Goal: Transaction & Acquisition: Purchase product/service

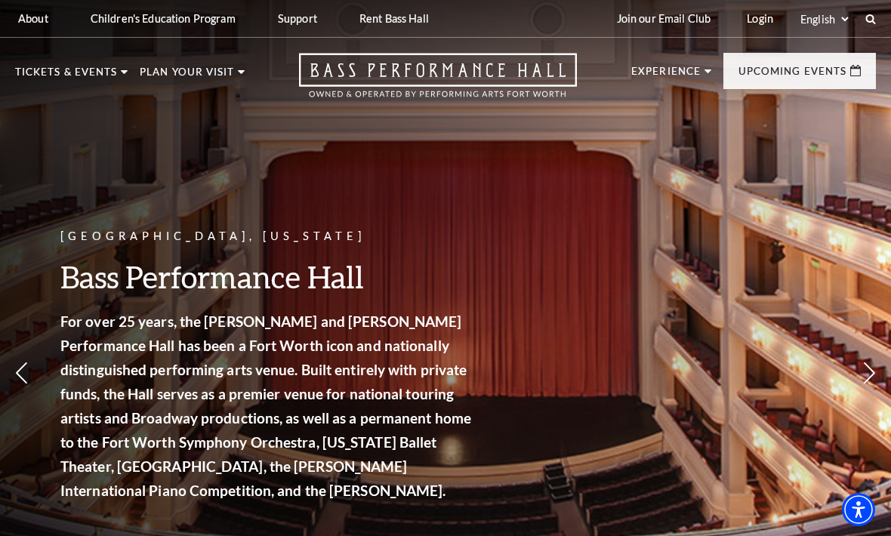
click at [51, 336] on link "Calendar" at bounding box center [61, 342] width 66 height 13
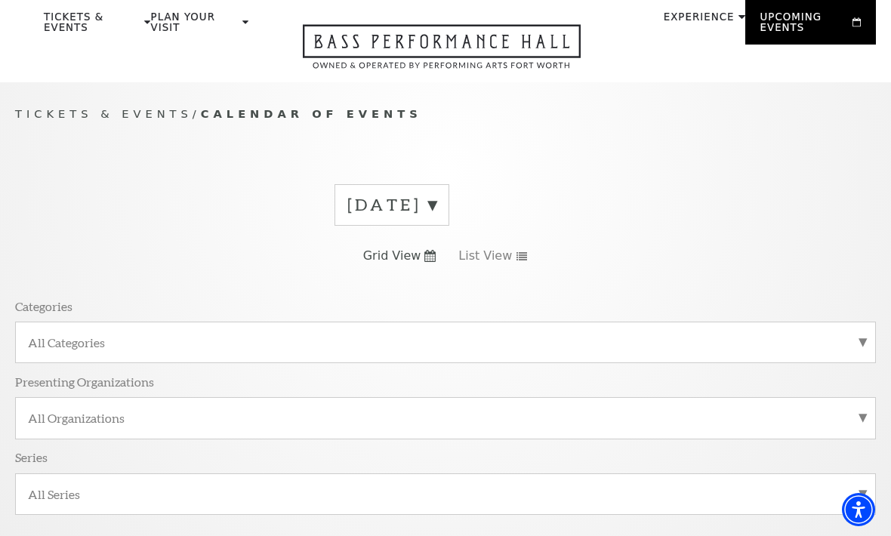
scroll to position [52, 0]
click at [436, 214] on label "September 2025" at bounding box center [391, 205] width 89 height 23
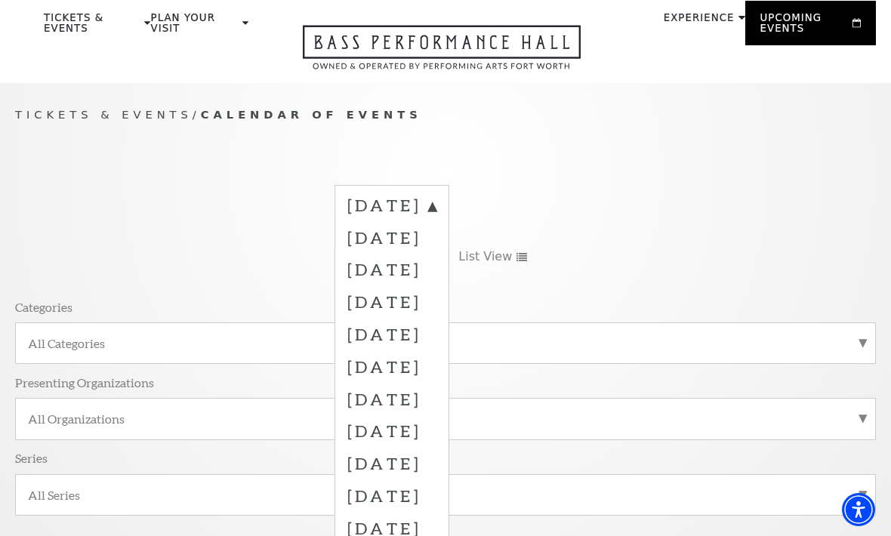
click at [363, 237] on label "October 2025" at bounding box center [391, 237] width 89 height 32
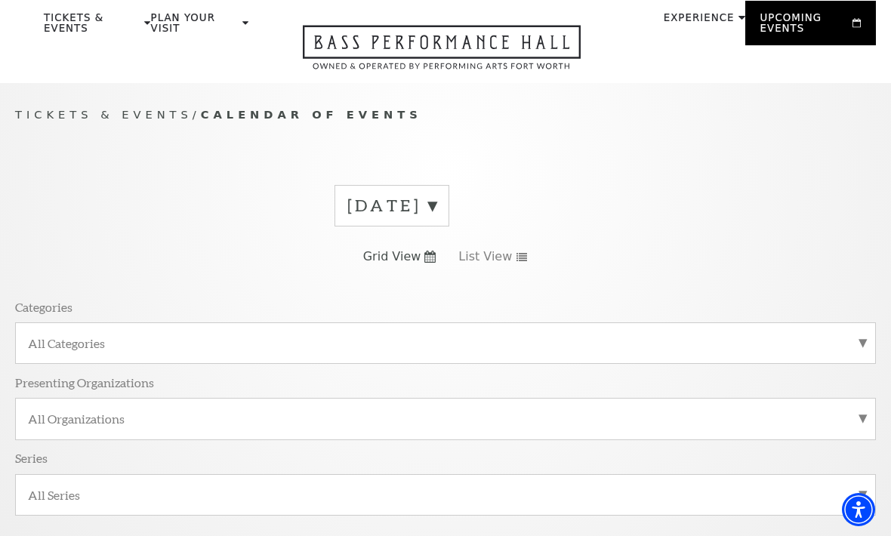
click at [436, 204] on label "September 2025" at bounding box center [391, 205] width 89 height 23
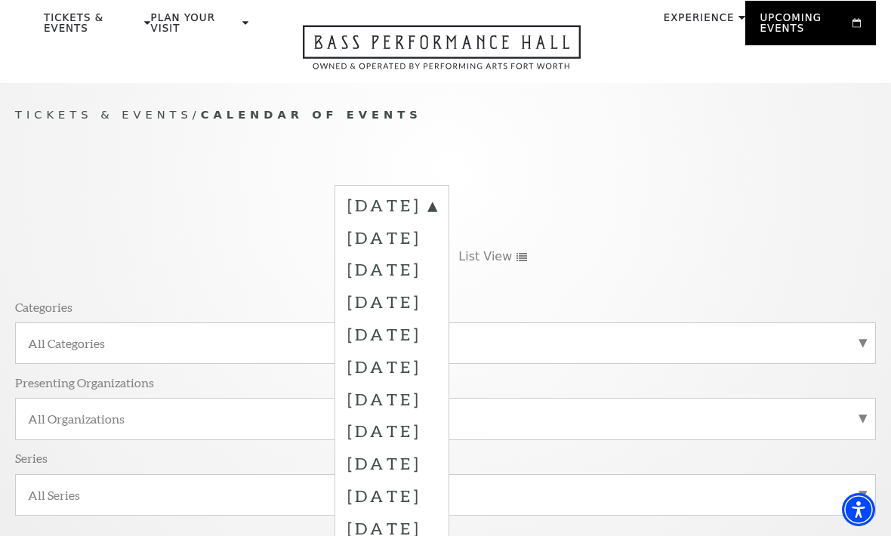
click at [377, 248] on label "October 2025" at bounding box center [391, 237] width 89 height 32
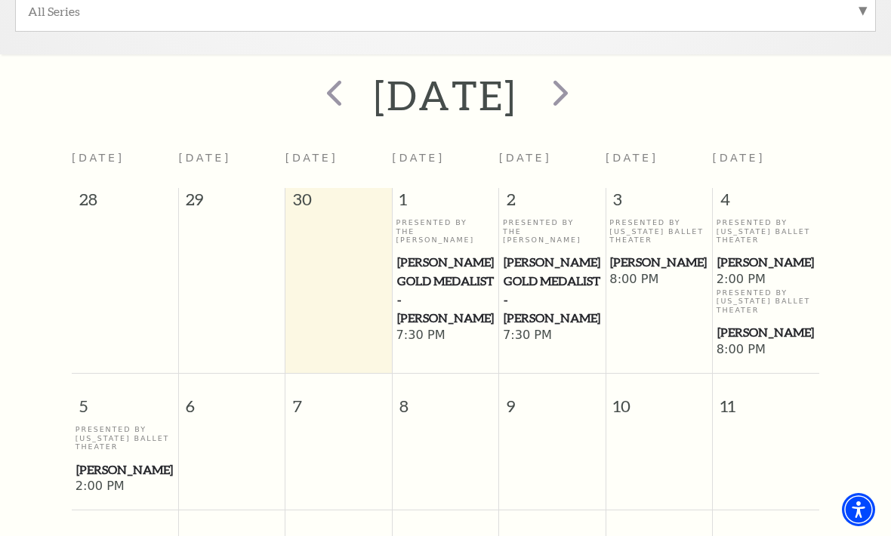
scroll to position [495, 0]
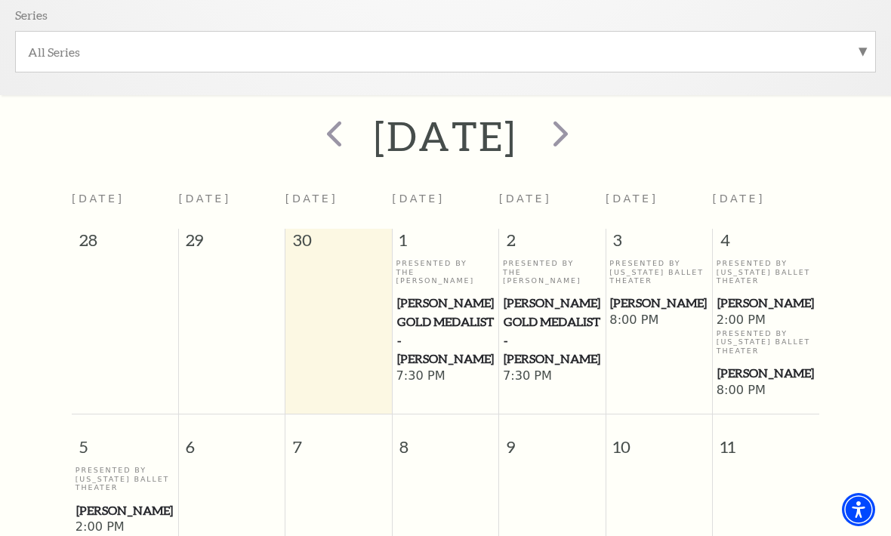
click at [582, 152] on span "next" at bounding box center [560, 133] width 43 height 43
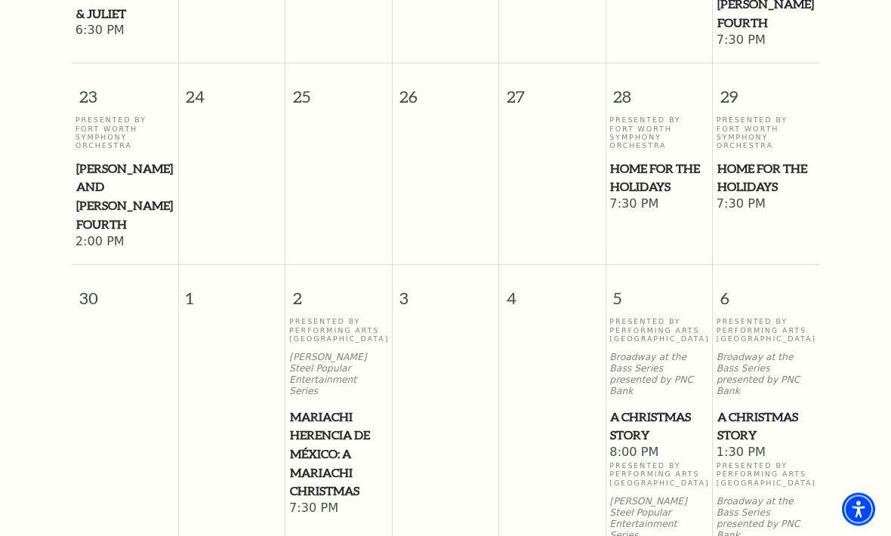
scroll to position [1993, 0]
click at [623, 408] on span "A Christmas Story" at bounding box center [658, 426] width 97 height 37
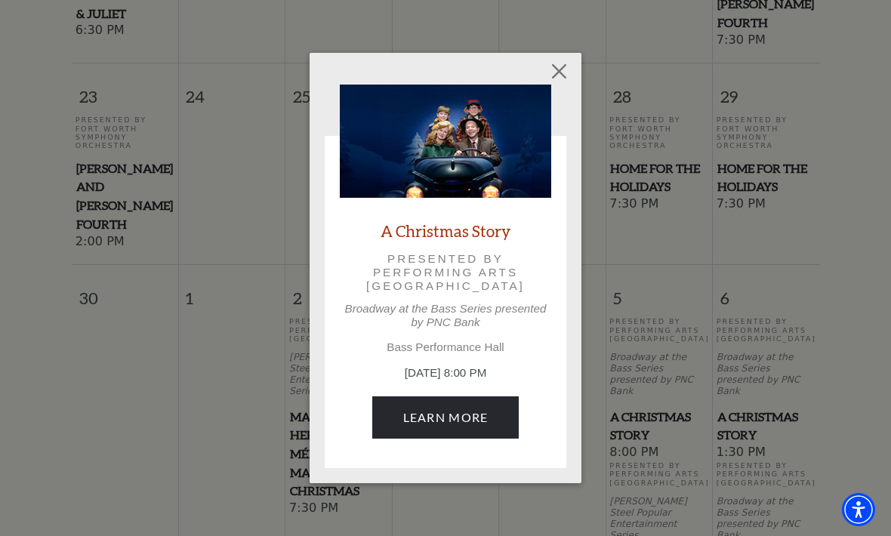
click at [401, 437] on link "Learn More" at bounding box center [445, 417] width 147 height 42
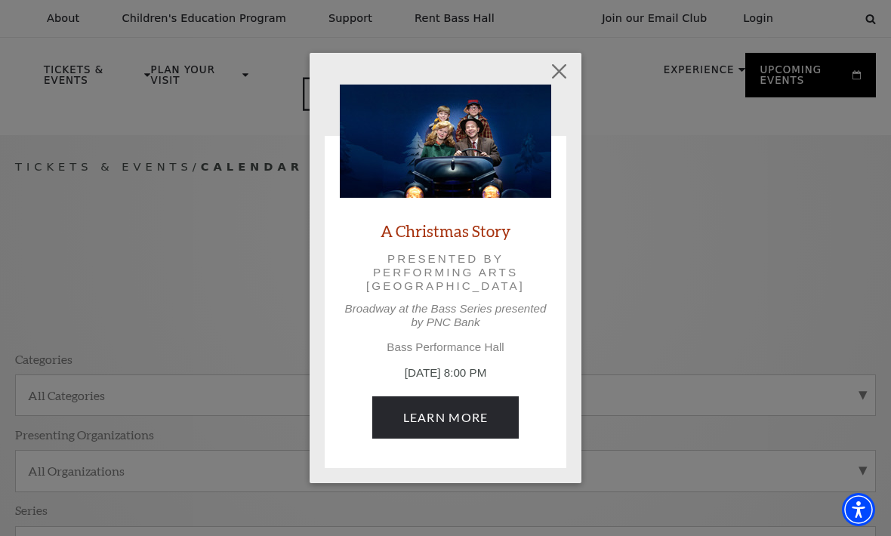
scroll to position [2042, 0]
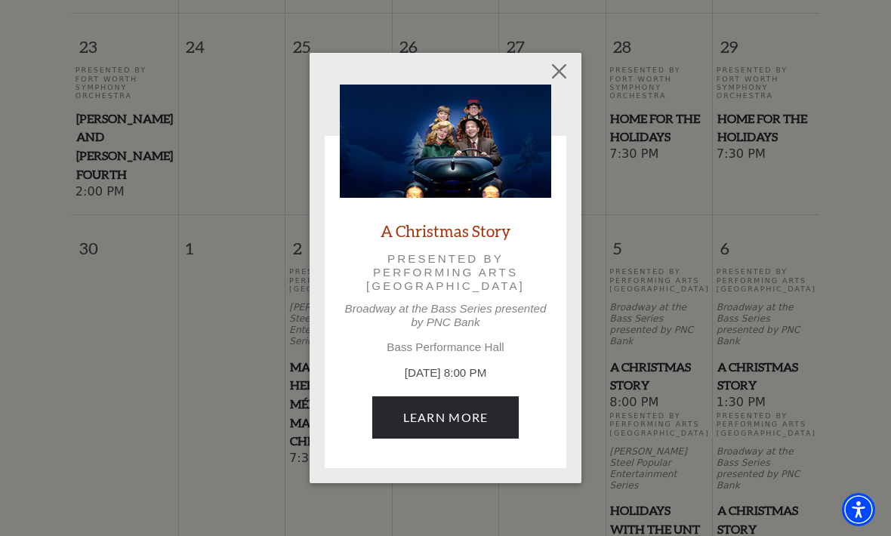
click at [562, 72] on button "Close" at bounding box center [559, 71] width 29 height 29
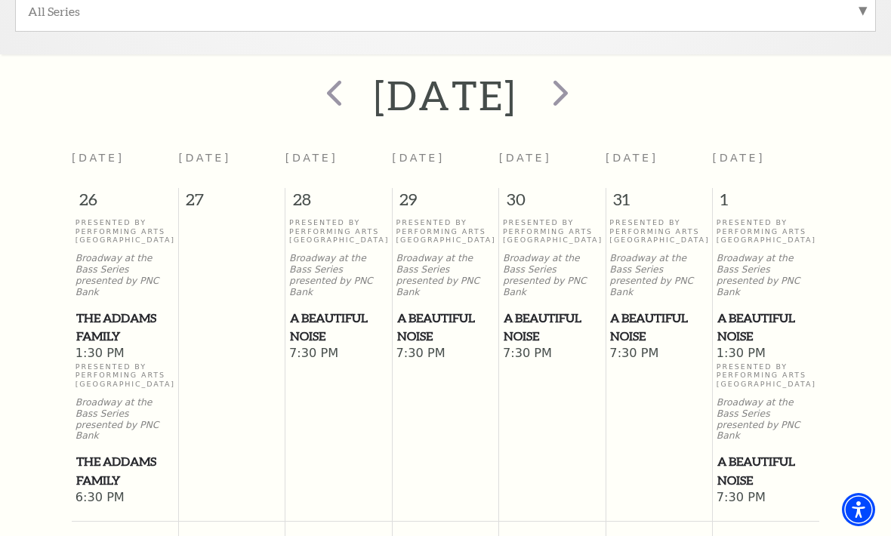
scroll to position [534, 0]
click at [582, 93] on span "next" at bounding box center [560, 93] width 43 height 43
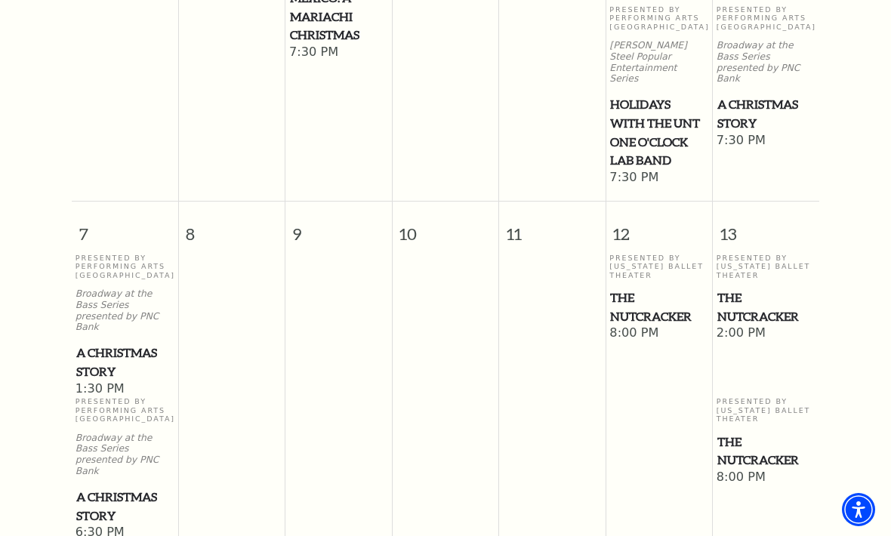
scroll to position [892, 0]
click at [93, 344] on span "A Christmas Story" at bounding box center [124, 362] width 97 height 37
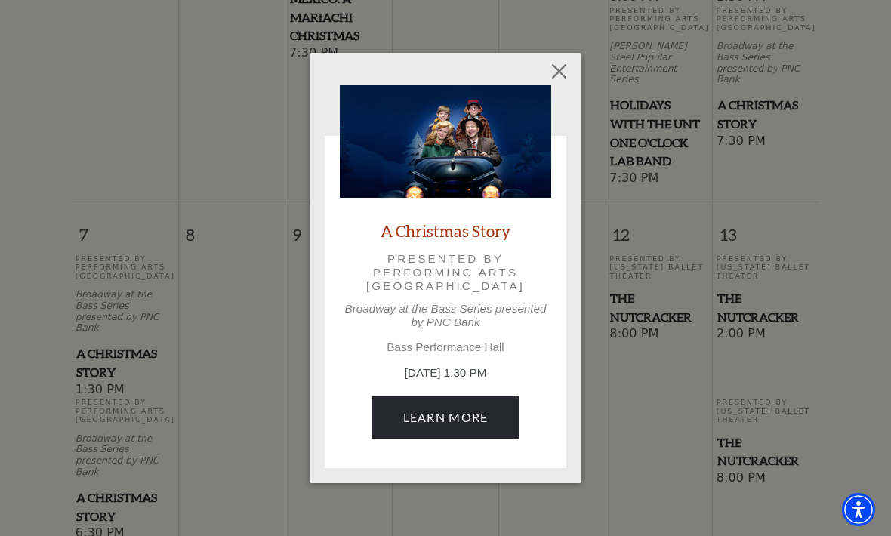
click at [388, 428] on link "Learn More" at bounding box center [445, 417] width 147 height 42
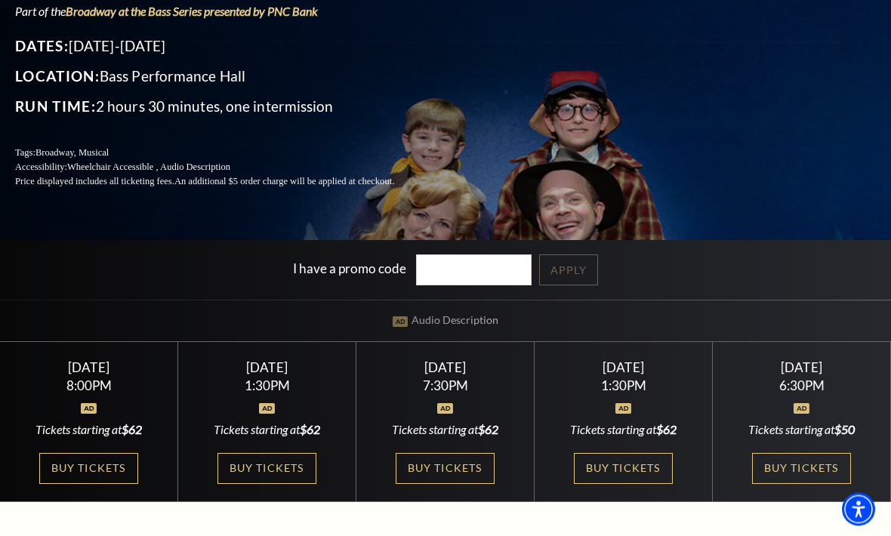
scroll to position [173, 0]
click at [588, 503] on div "Sunday December 7 1:30PM Tickets starting at $62 Buy Tickets" at bounding box center [623, 422] width 178 height 161
click at [595, 484] on link "Buy Tickets" at bounding box center [623, 468] width 98 height 31
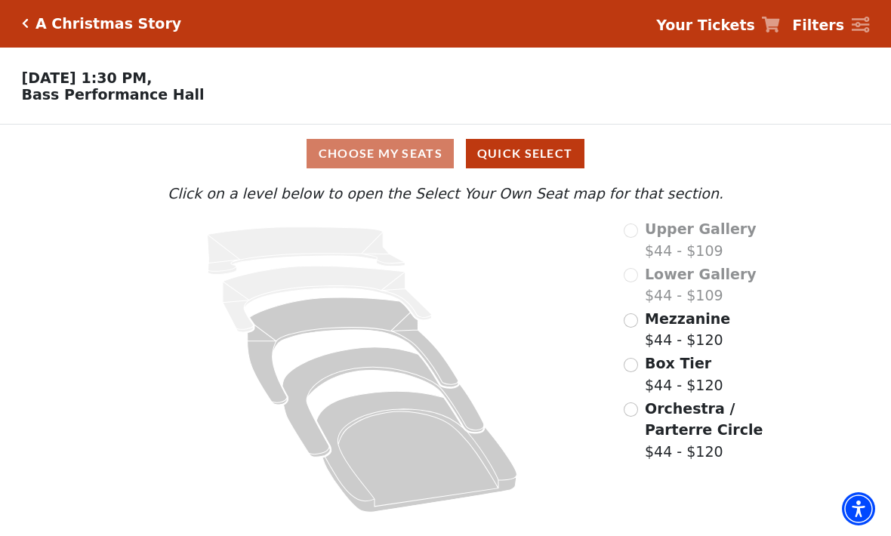
click at [337, 154] on div "Choose My Seats Quick Select" at bounding box center [446, 154] width 668 height 29
click at [332, 149] on div "Choose My Seats Quick Select" at bounding box center [446, 154] width 668 height 29
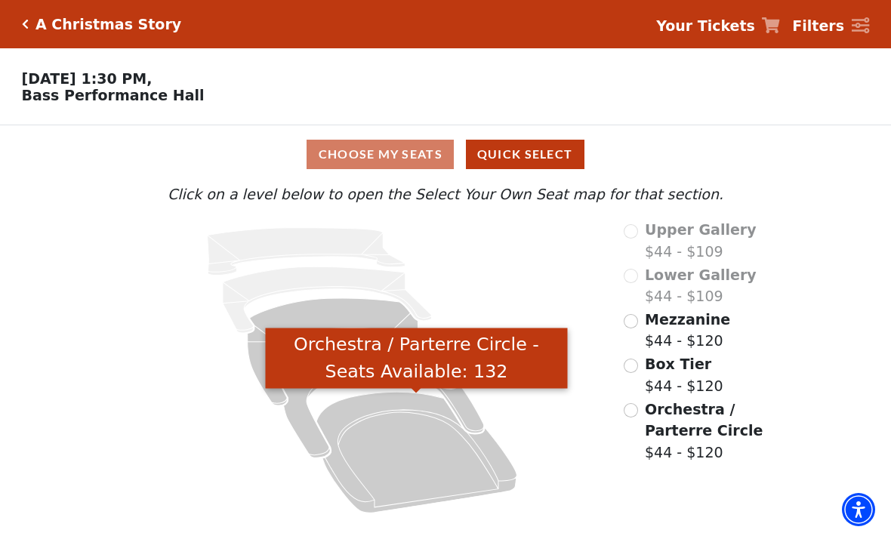
click at [374, 437] on icon "Orchestra / Parterre Circle - Seats Available: 132" at bounding box center [416, 452] width 200 height 121
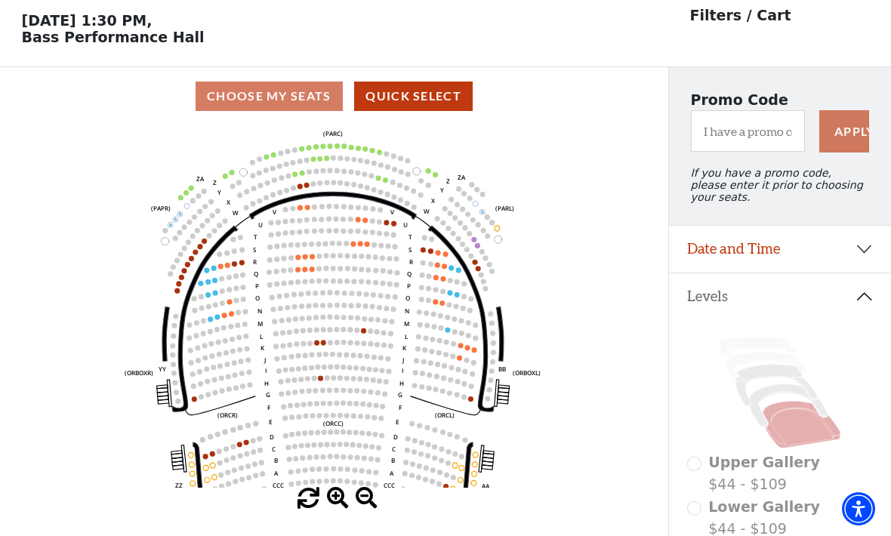
scroll to position [70, 0]
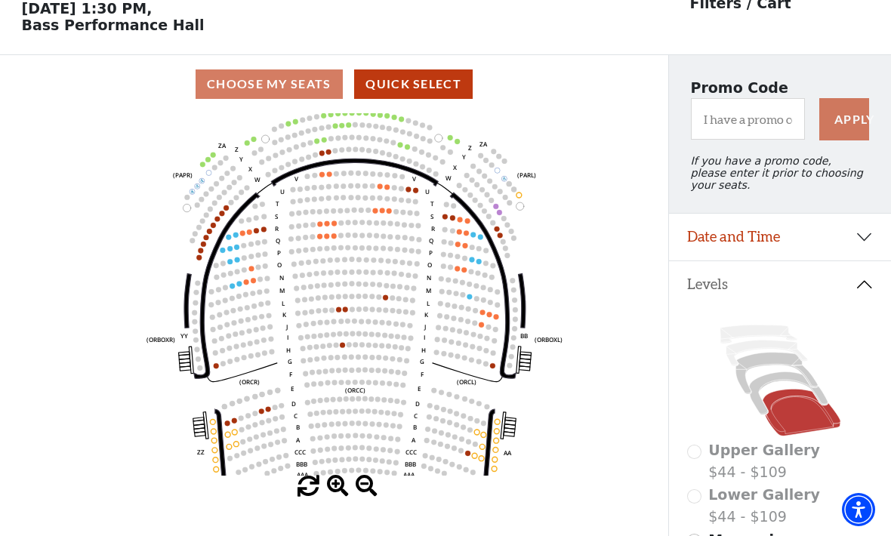
click at [728, 337] on icon at bounding box center [757, 334] width 77 height 18
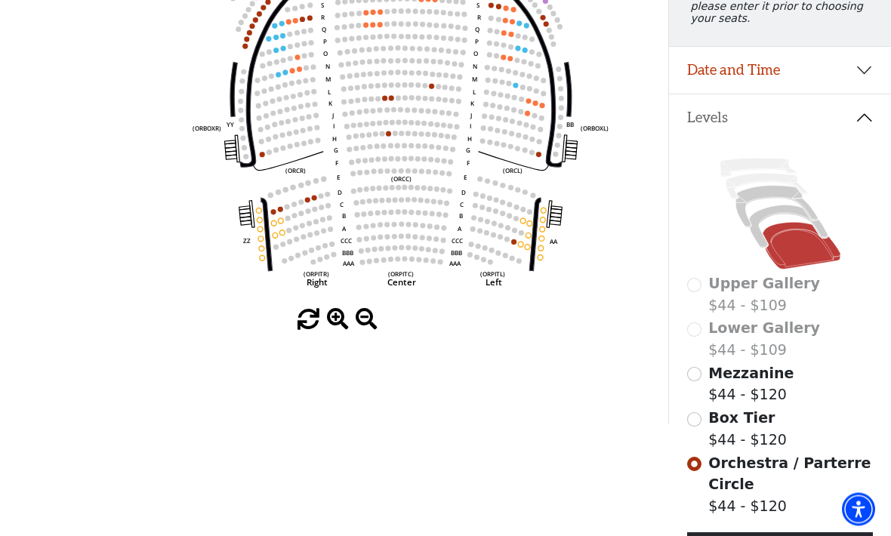
scroll to position [237, 0]
click at [697, 423] on input "Box Tier$44 - $120\a" at bounding box center [694, 419] width 14 height 14
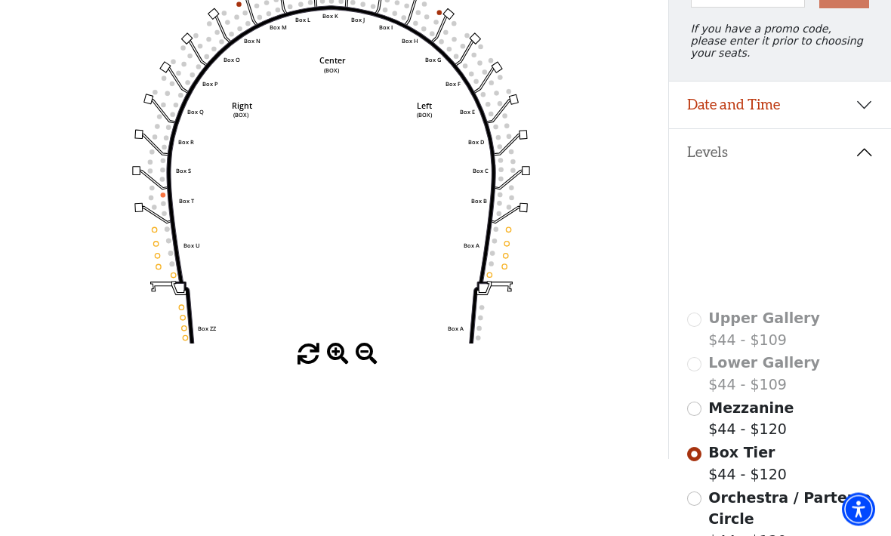
scroll to position [202, 0]
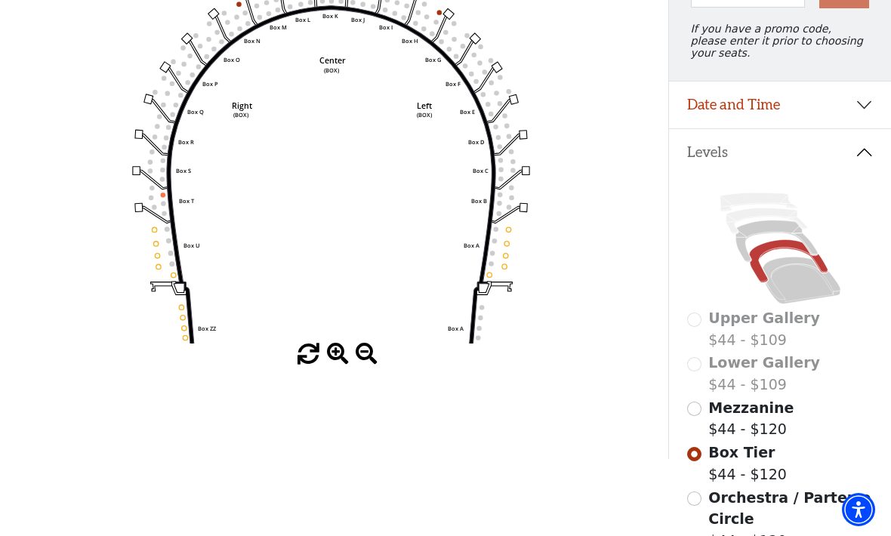
click at [694, 415] on input "Mezzanine$44 - $120\a" at bounding box center [694, 409] width 14 height 14
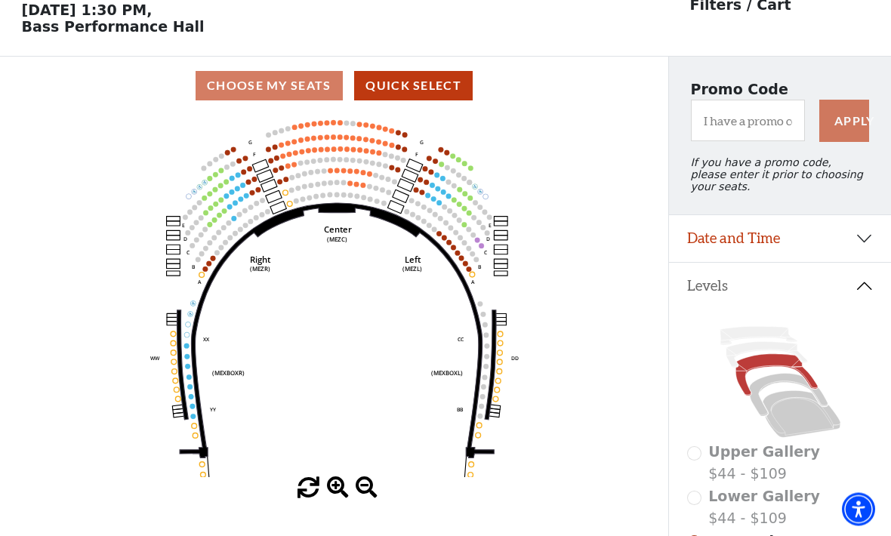
scroll to position [70, 0]
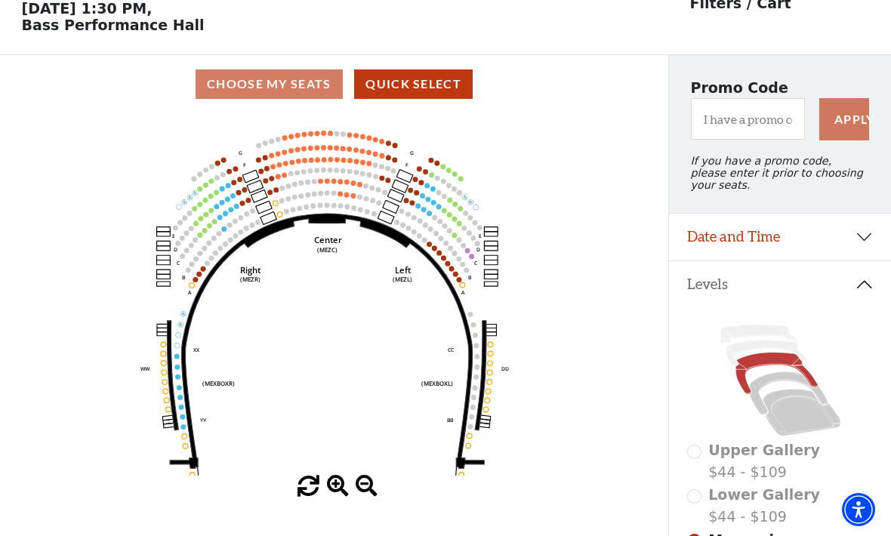
click at [773, 423] on icon at bounding box center [801, 412] width 78 height 47
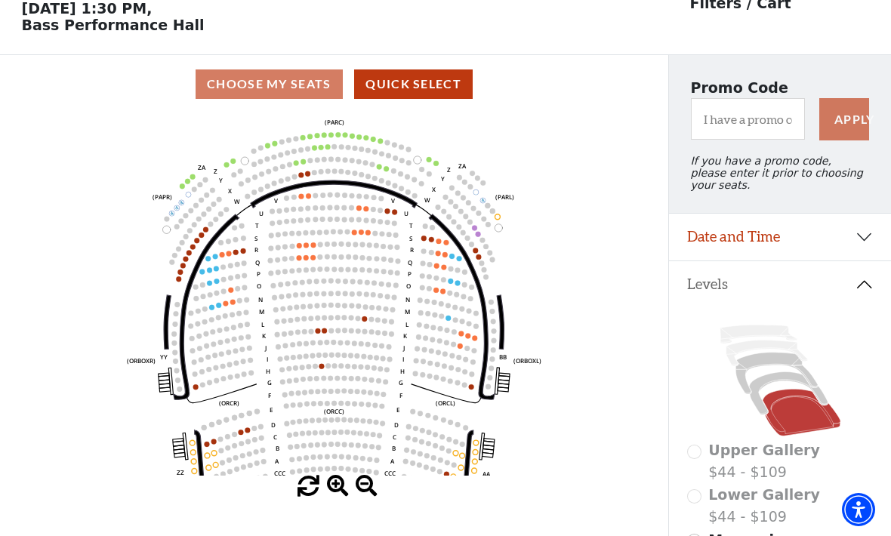
click at [360, 139] on circle at bounding box center [358, 136] width 5 height 5
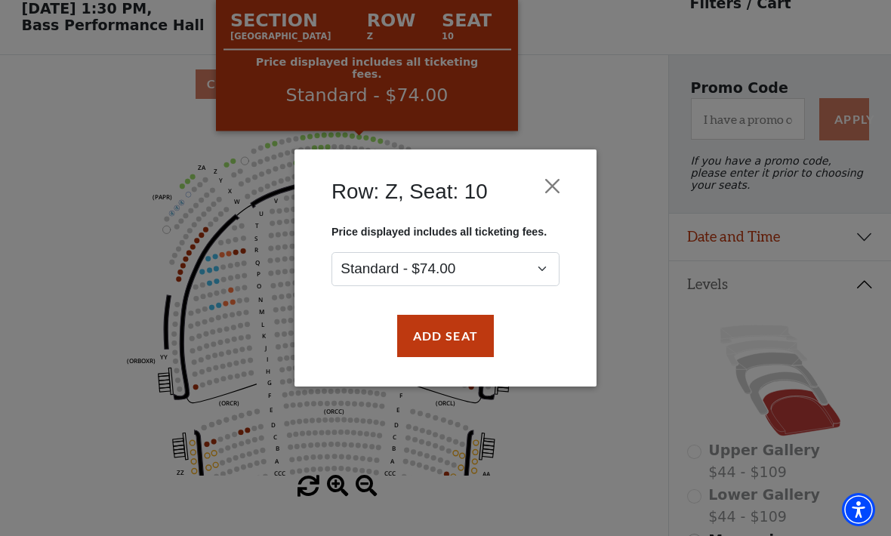
click at [572, 167] on div "Row: Z, Seat: 10" at bounding box center [445, 195] width 257 height 61
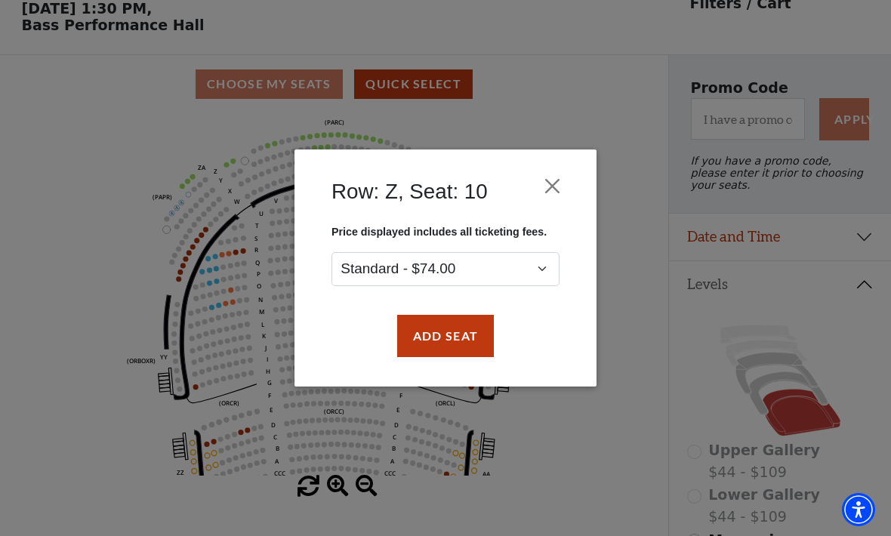
click at [557, 192] on button "Close" at bounding box center [552, 186] width 29 height 29
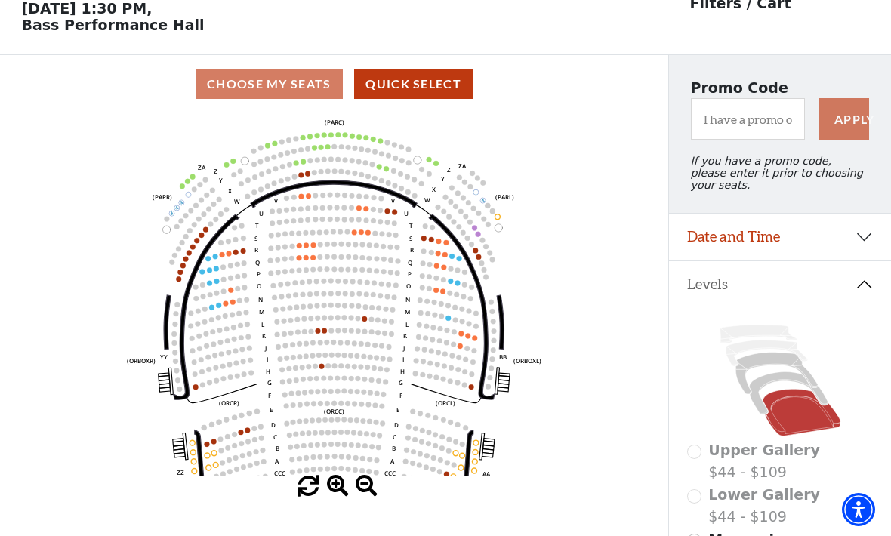
click at [299, 248] on circle at bounding box center [299, 245] width 5 height 5
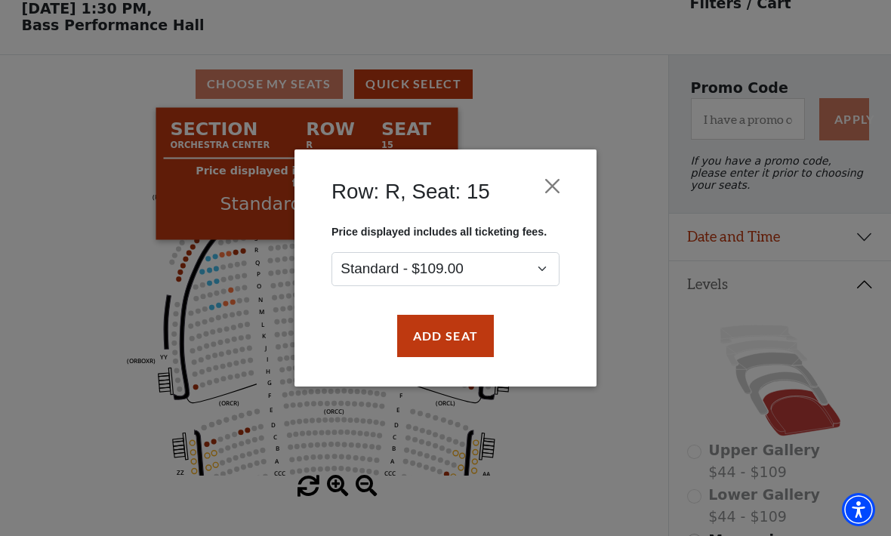
click at [570, 177] on div "Row: R, Seat: 15" at bounding box center [445, 195] width 257 height 61
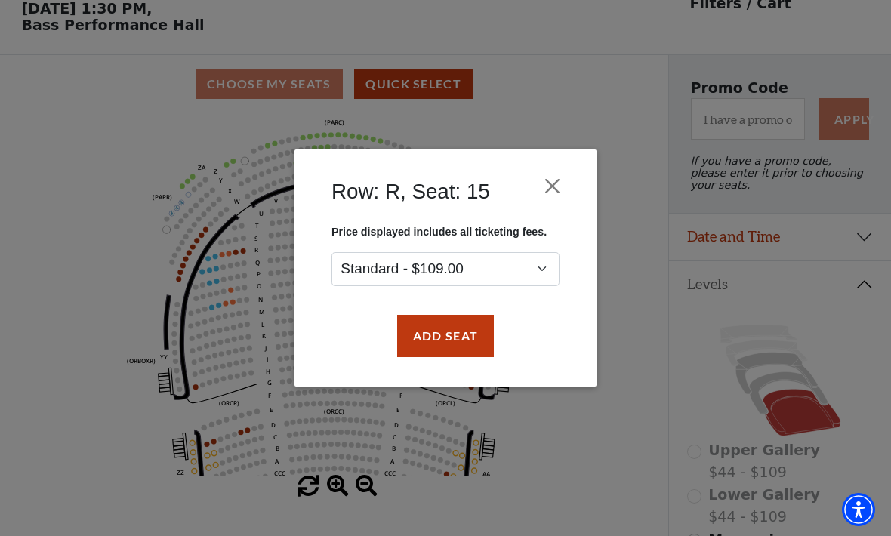
click at [552, 194] on button "Close" at bounding box center [552, 186] width 29 height 29
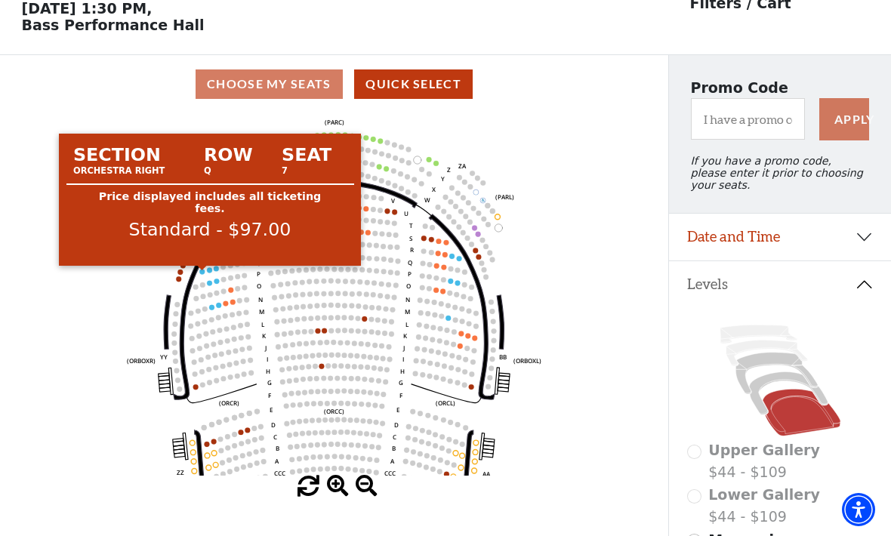
click at [201, 274] on circle at bounding box center [202, 271] width 5 height 5
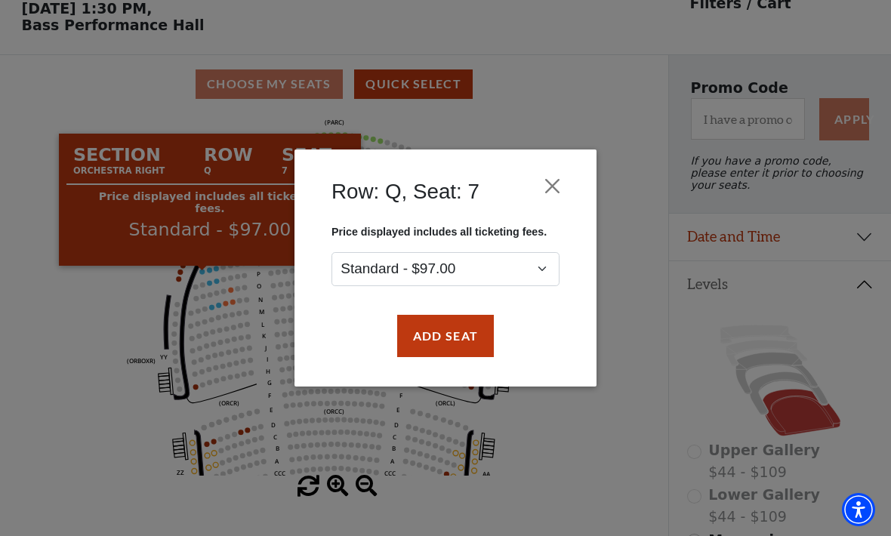
click at [565, 177] on button "Close" at bounding box center [552, 186] width 29 height 29
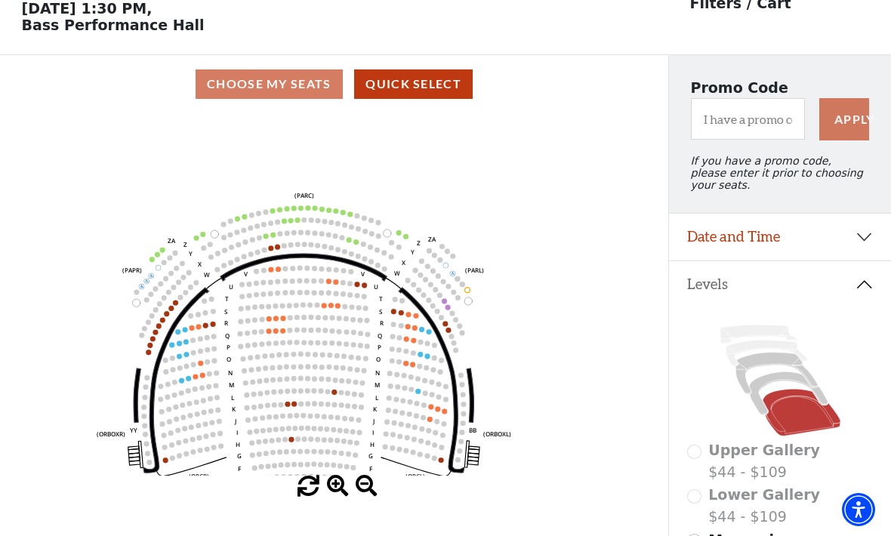
scroll to position [69, 0]
